Goal: Check status

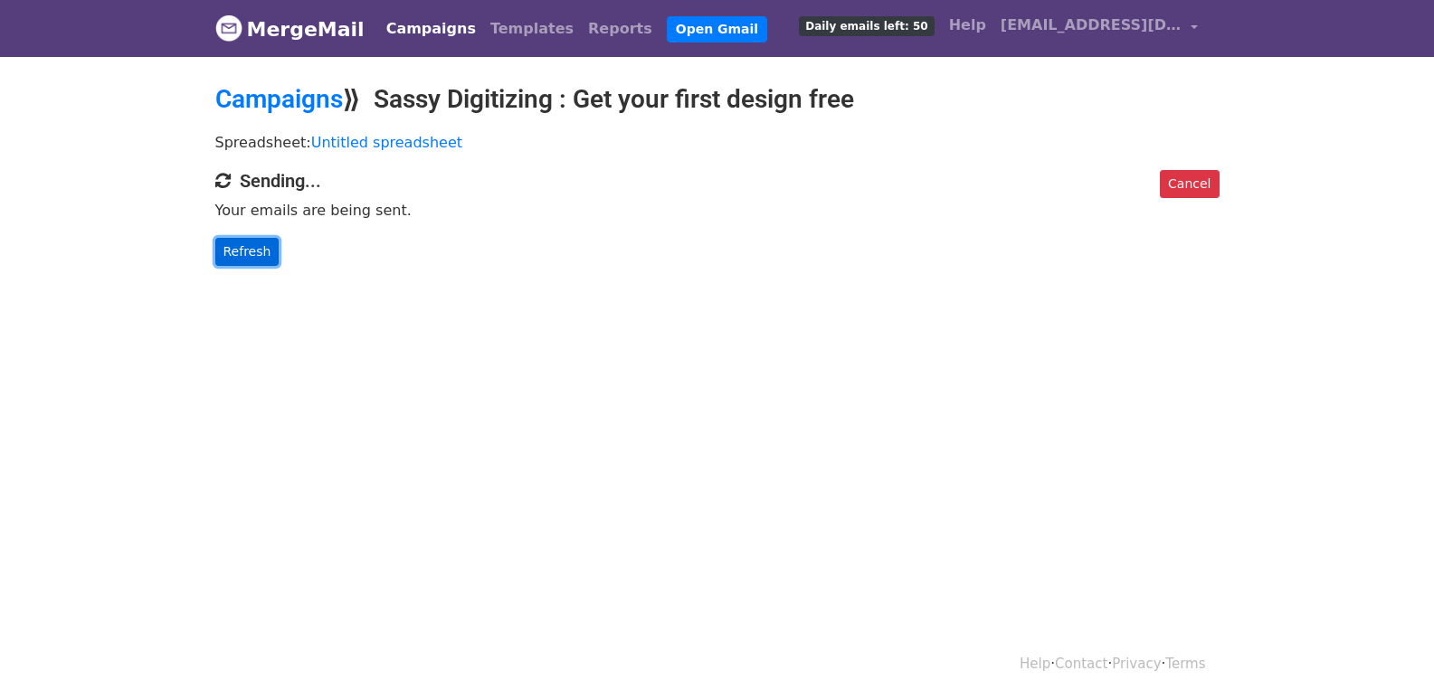
click at [233, 258] on link "Refresh" at bounding box center [247, 252] width 64 height 28
click at [253, 251] on link "Refresh" at bounding box center [247, 252] width 64 height 28
